Goal: Transaction & Acquisition: Purchase product/service

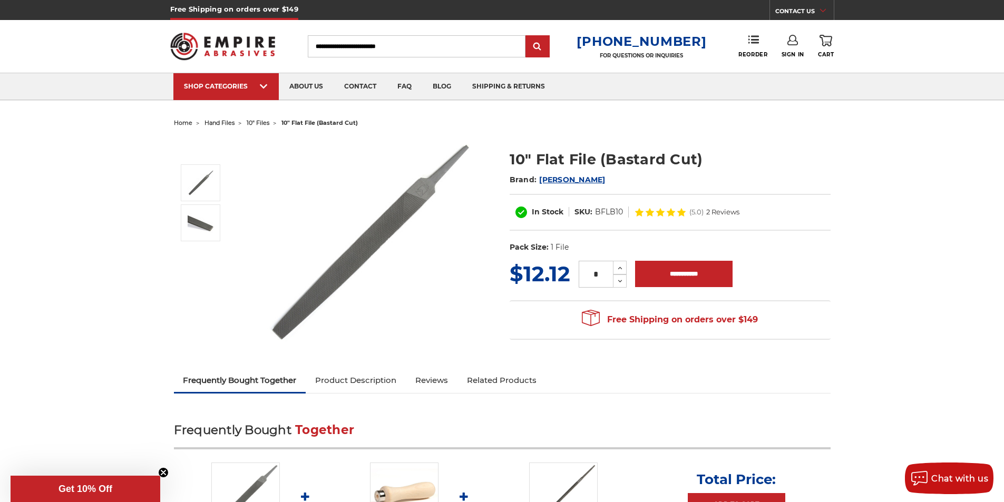
click at [346, 258] on img at bounding box center [369, 242] width 211 height 209
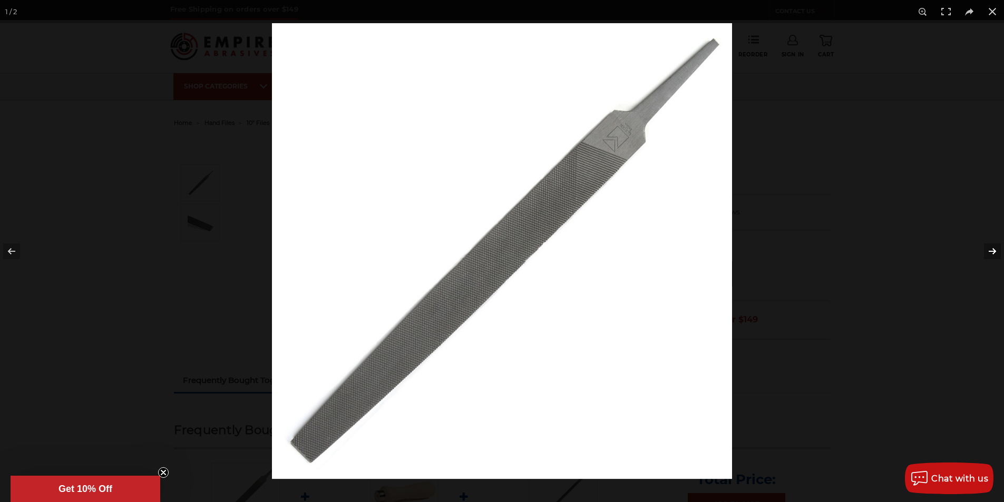
click at [999, 250] on button at bounding box center [985, 251] width 37 height 53
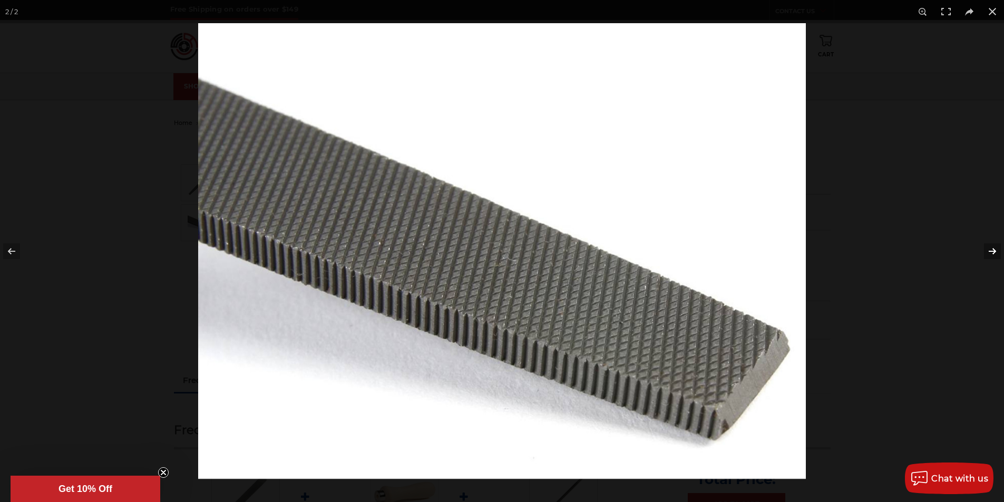
click at [999, 250] on button at bounding box center [985, 251] width 37 height 53
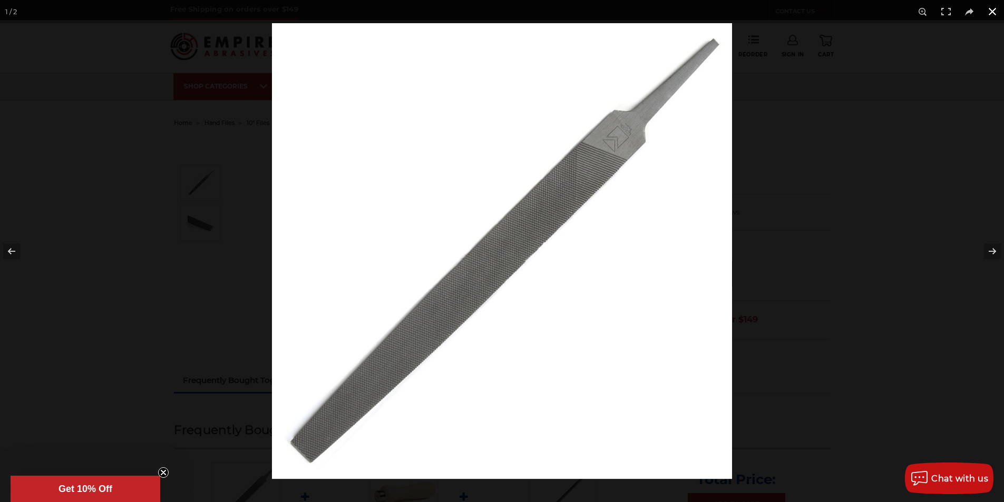
click at [990, 8] on button at bounding box center [992, 11] width 23 height 23
